Goal: Complete application form

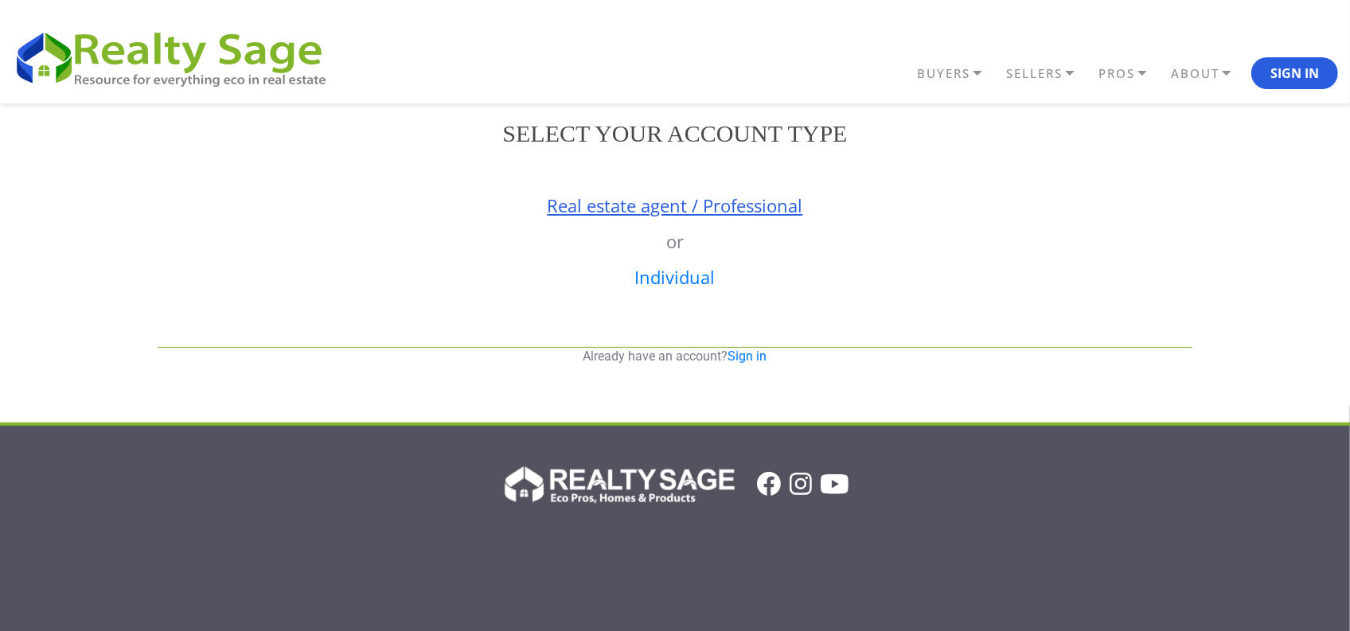
click at [635, 217] on link "Real estate agent / Professional" at bounding box center [676, 205] width 256 height 24
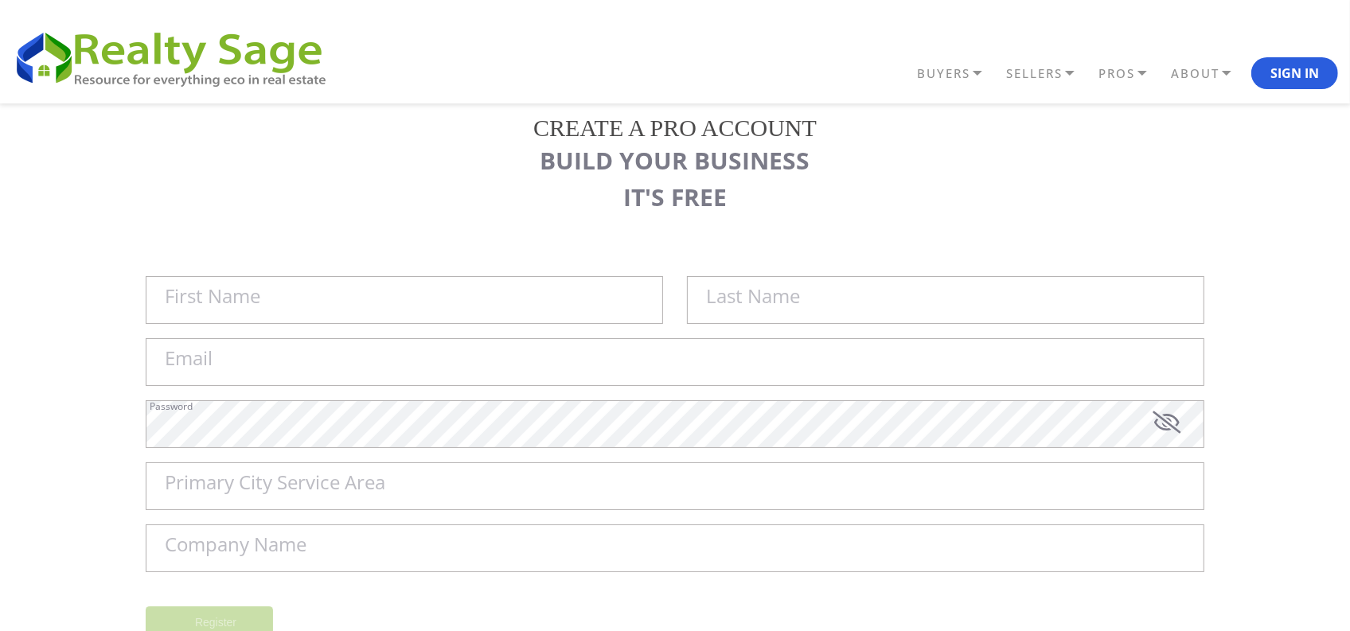
scroll to position [199, 0]
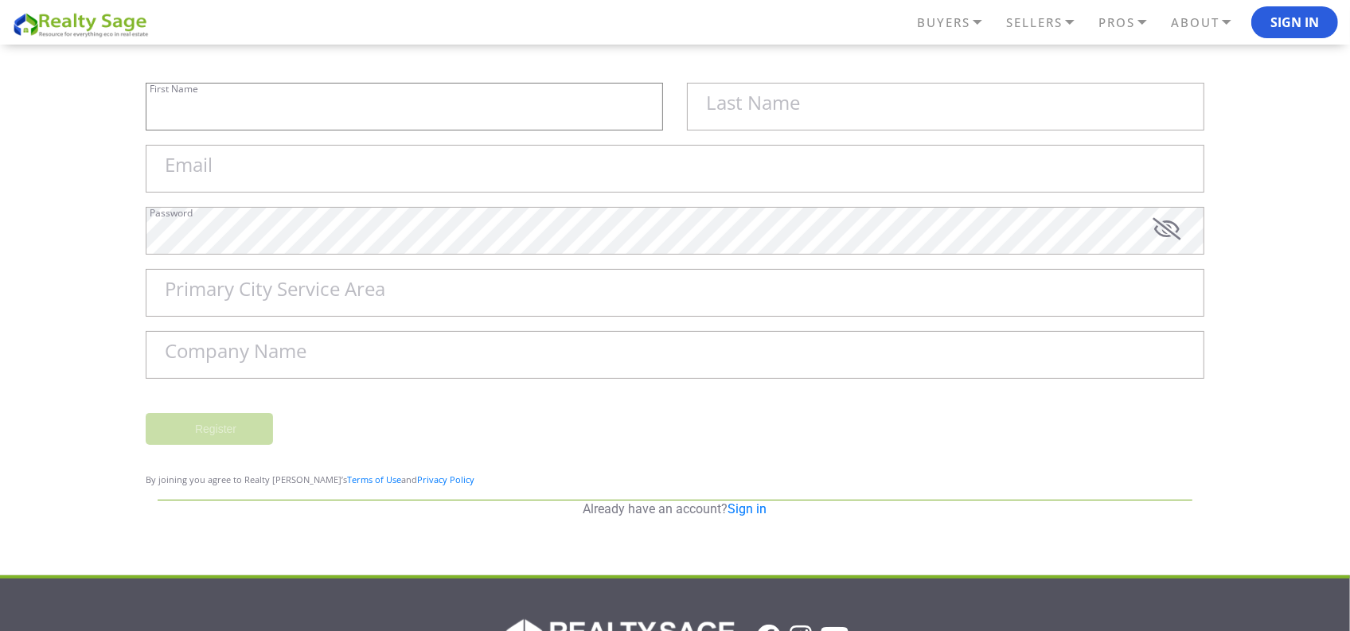
type input "Sell My House Fast [GEOGRAPHIC_DATA] | As"
type input "Is Cash Home Buyers Gallatin"
type input "[EMAIL_ADDRESS][DOMAIN_NAME]"
type input "[GEOGRAPHIC_DATA]"
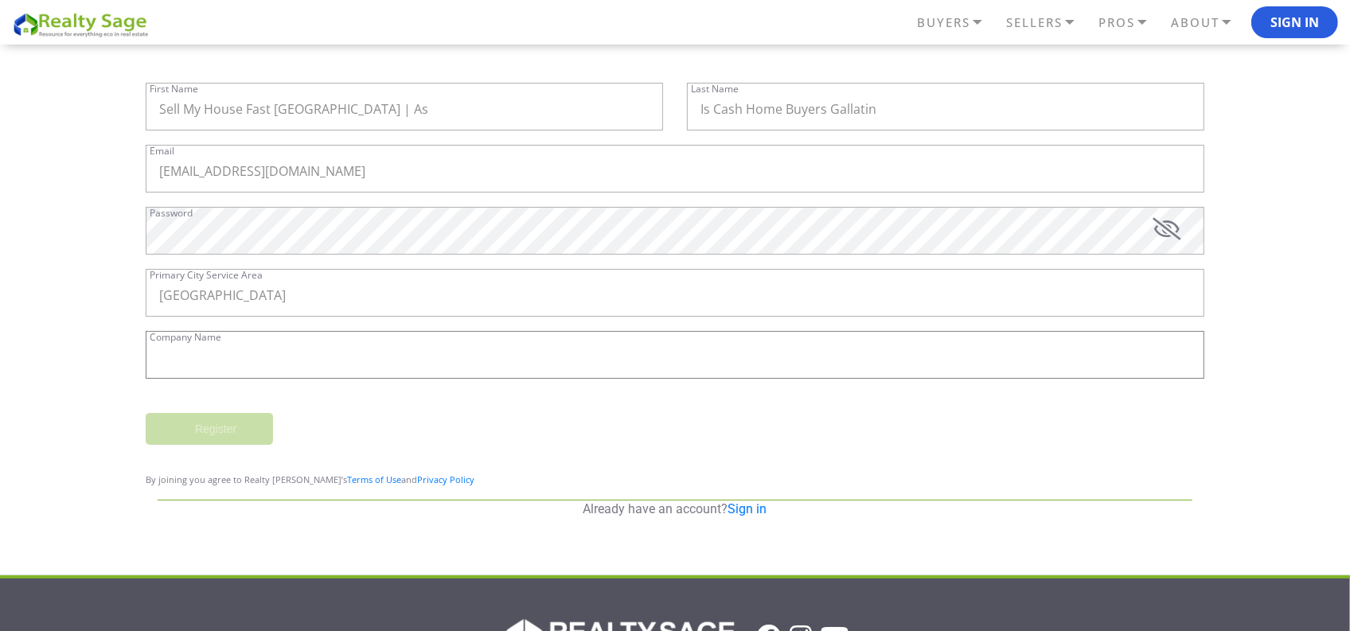
type input "Sell My House Fast [GEOGRAPHIC_DATA] | As Is Cash Home Buyers [GEOGRAPHIC_DATA]"
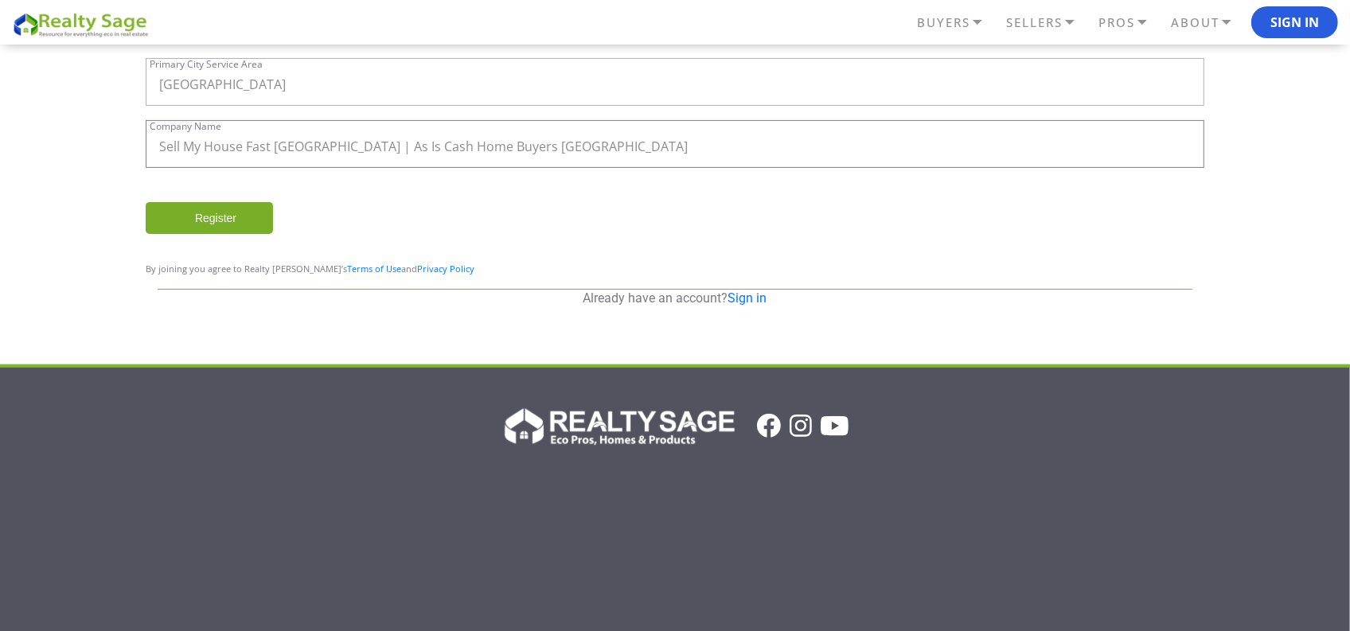
scroll to position [283, 0]
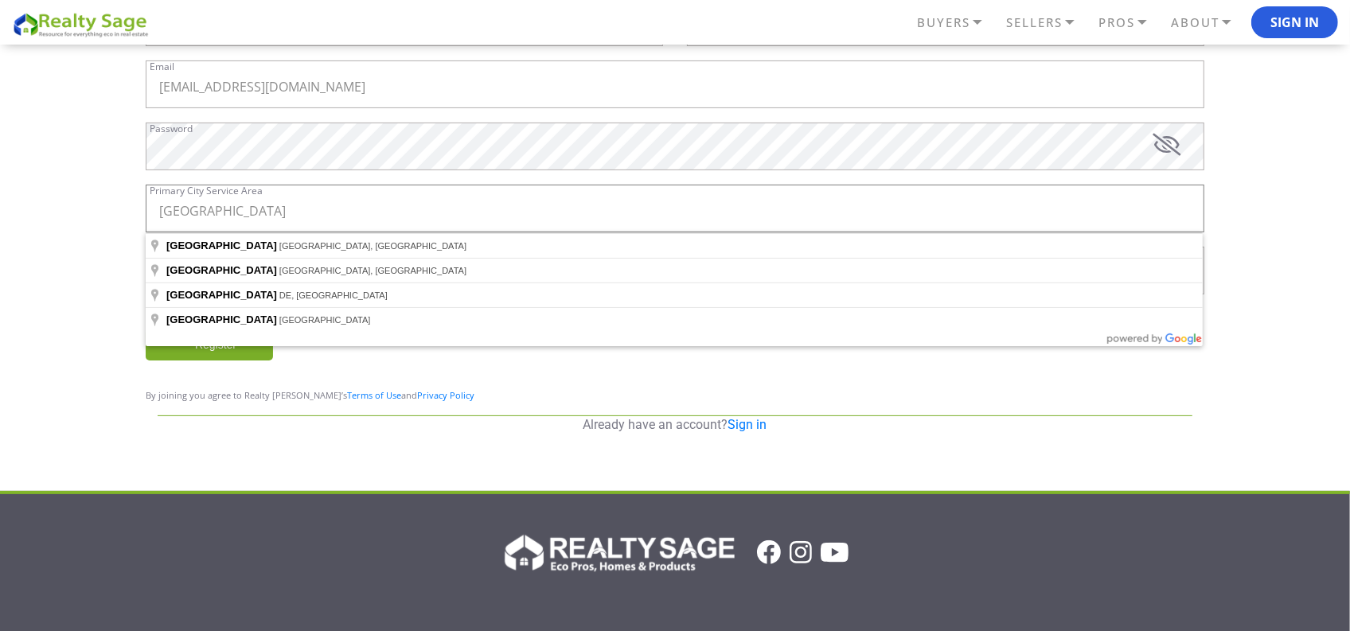
click at [349, 200] on input "[GEOGRAPHIC_DATA]" at bounding box center [675, 209] width 1059 height 48
click at [244, 220] on input "[GEOGRAPHIC_DATA]" at bounding box center [675, 209] width 1059 height 48
type input "[GEOGRAPHIC_DATA], [GEOGRAPHIC_DATA], [GEOGRAPHIC_DATA]"
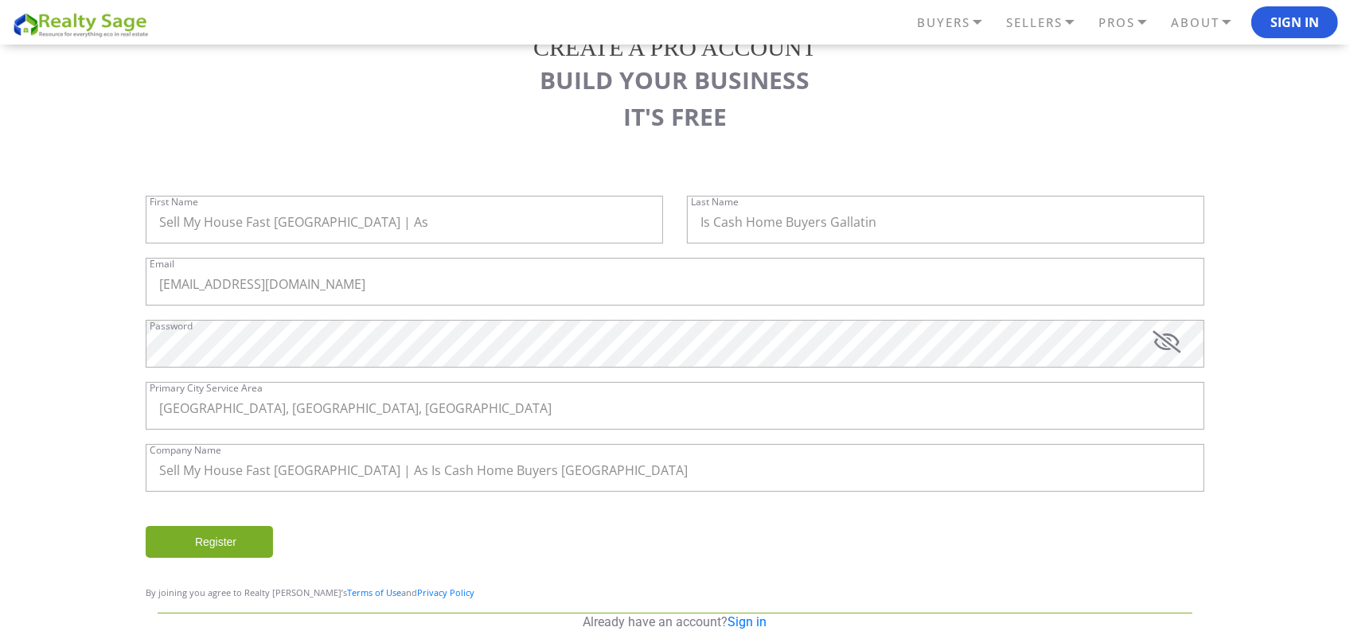
scroll to position [84, 0]
click at [930, 228] on input "Is Cash Home Buyers Gallatin" at bounding box center [946, 221] width 518 height 48
click at [520, 225] on input "Sell My House Fast [GEOGRAPHIC_DATA] | As" at bounding box center [405, 221] width 518 height 48
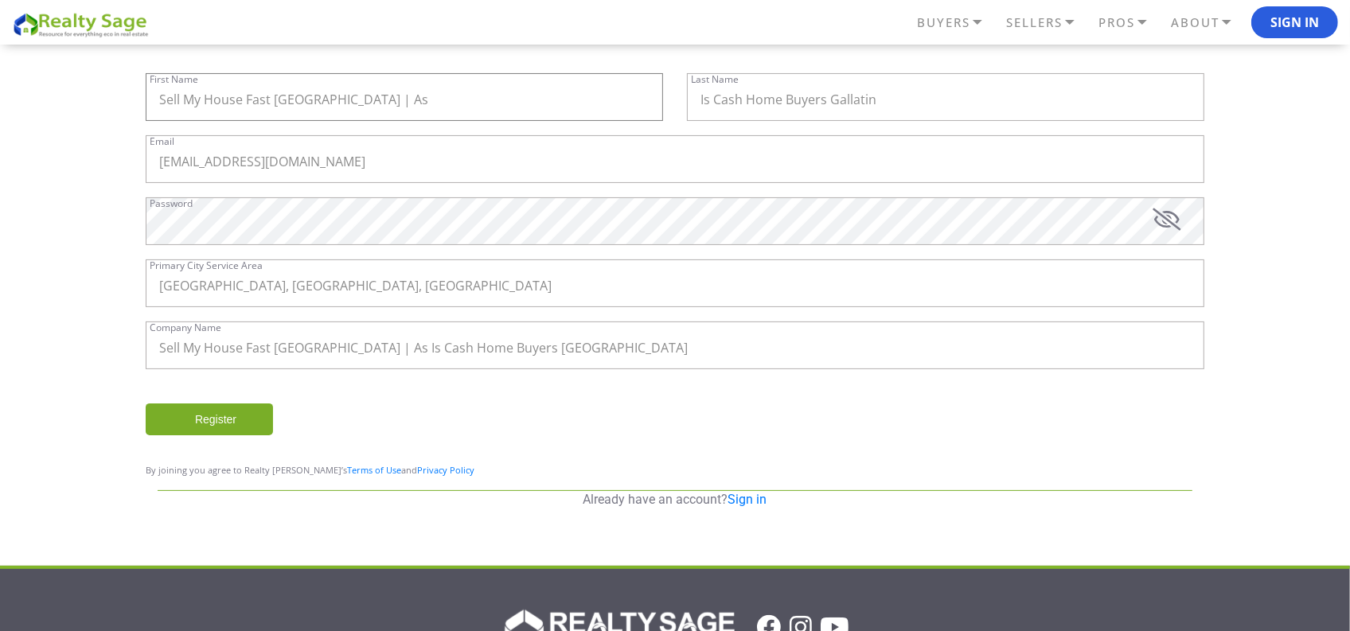
scroll to position [221, 0]
